Goal: Entertainment & Leisure: Consume media (video, audio)

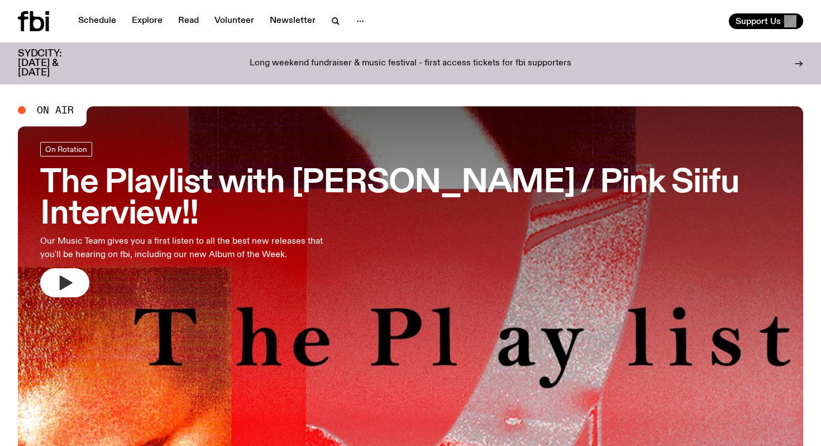
click at [64, 275] on icon "button" at bounding box center [66, 282] width 13 height 15
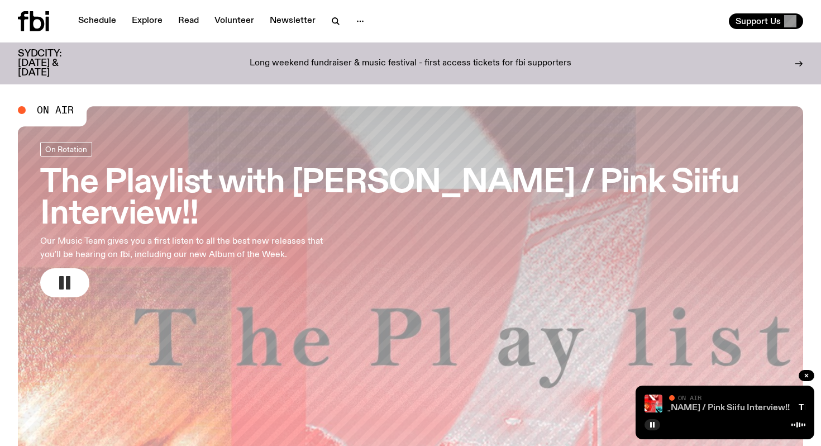
click at [727, 405] on link "The Playlist with [PERSON_NAME] / Pink Siifu Interview!!" at bounding box center [673, 407] width 231 height 9
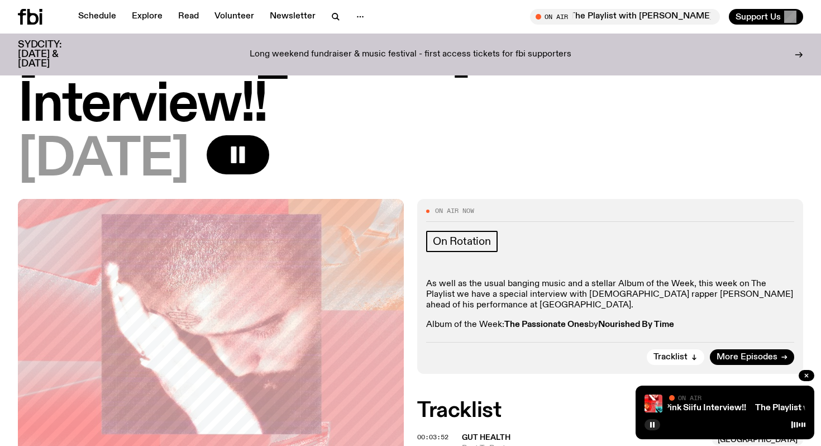
scroll to position [103, 0]
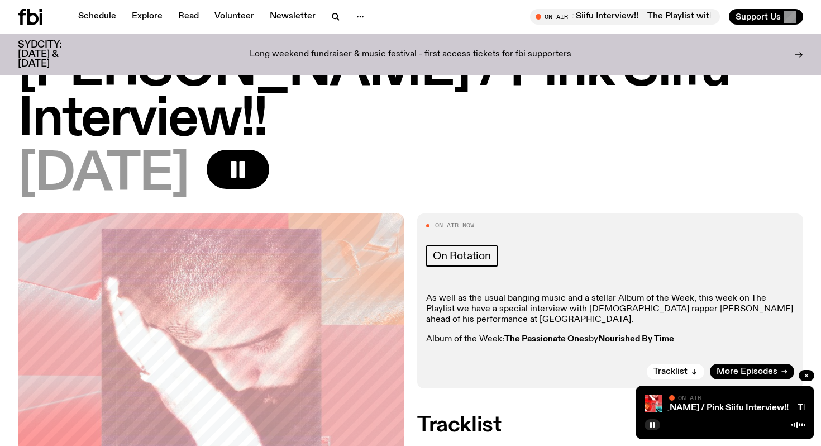
click at [398, 150] on div "[DATE]" at bounding box center [410, 175] width 785 height 50
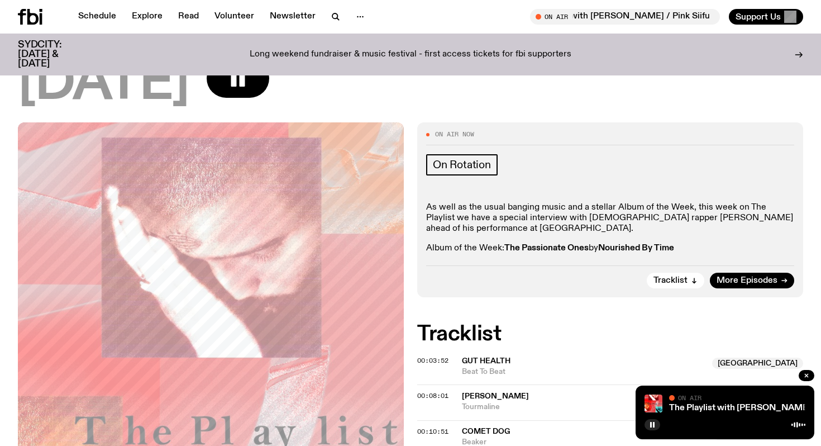
scroll to position [193, 0]
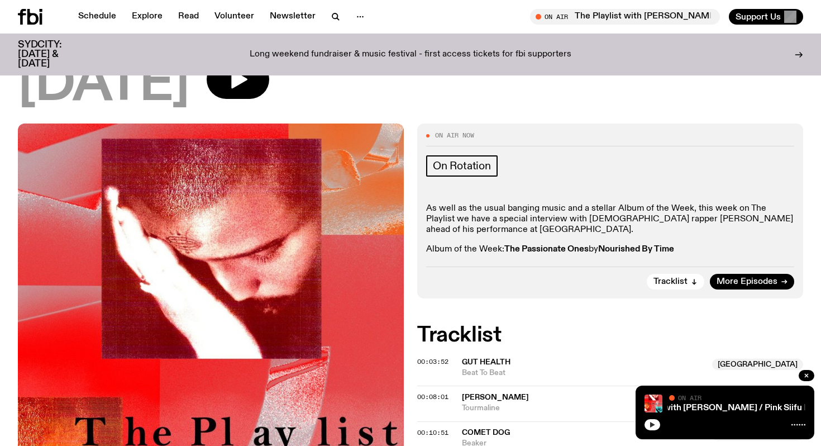
click at [651, 429] on button "button" at bounding box center [652, 424] width 16 height 11
